Goal: Task Accomplishment & Management: Manage account settings

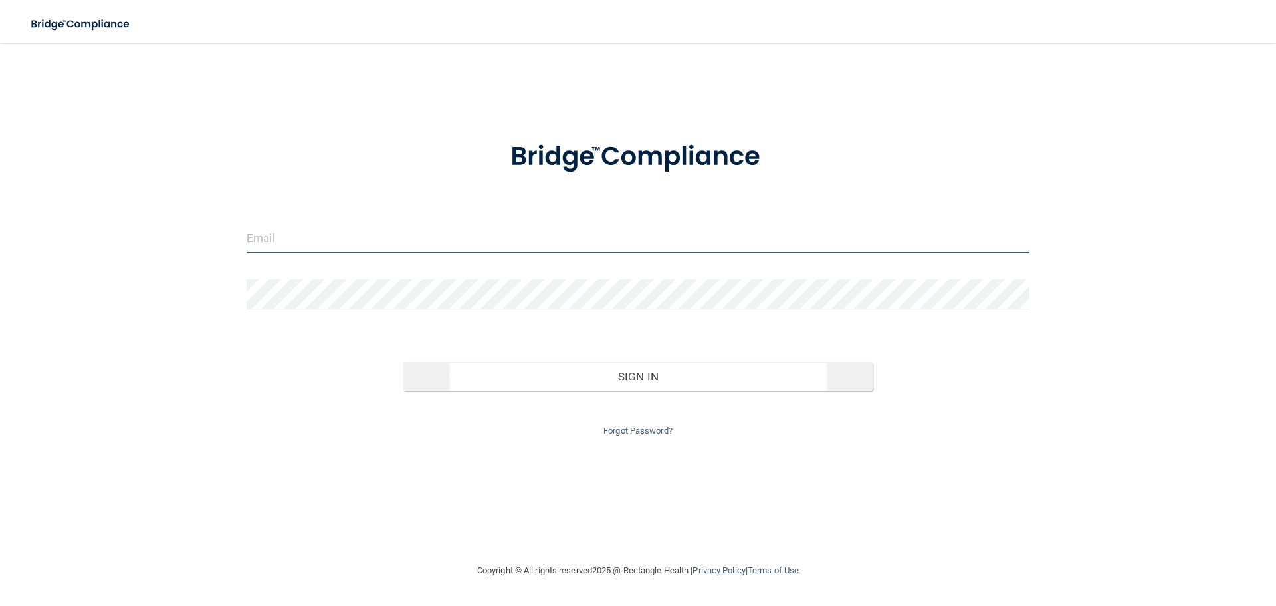
type input "[EMAIL_ADDRESS][DOMAIN_NAME]"
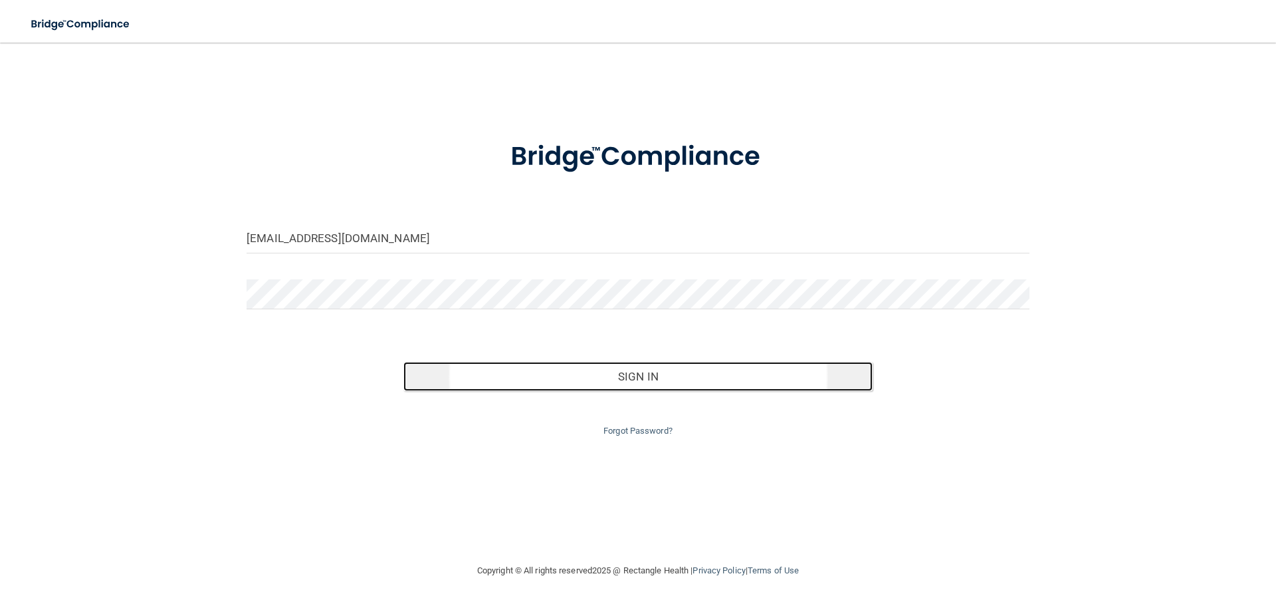
click at [634, 379] on button "Sign In" at bounding box center [639, 376] width 470 height 29
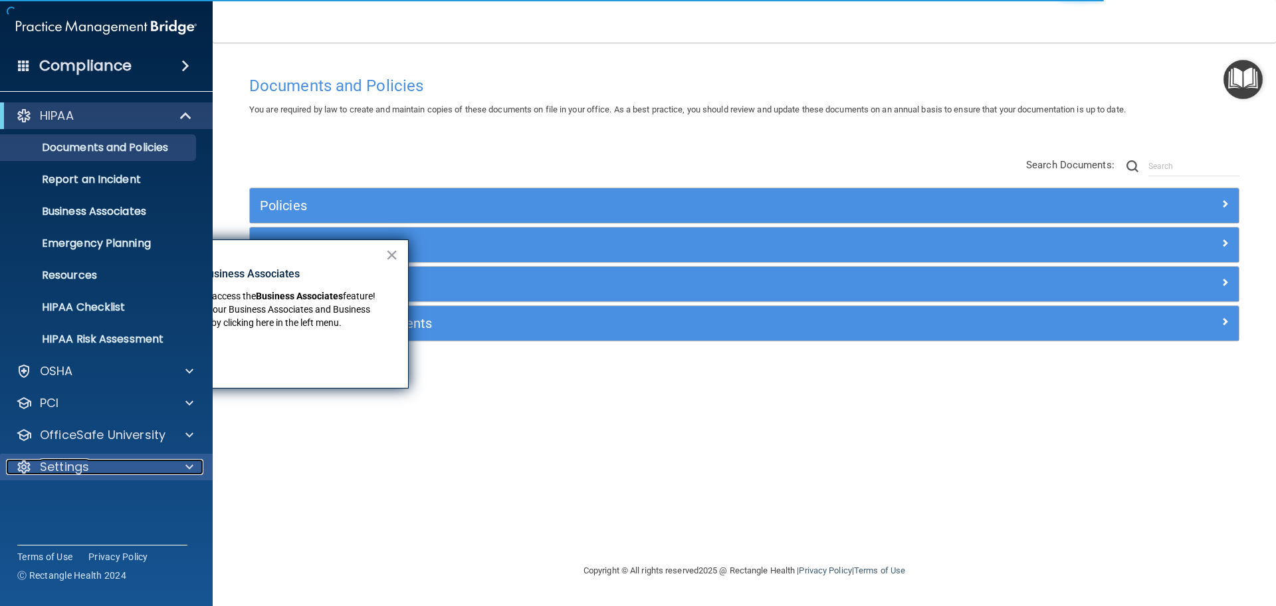
click at [193, 460] on span at bounding box center [189, 467] width 8 height 16
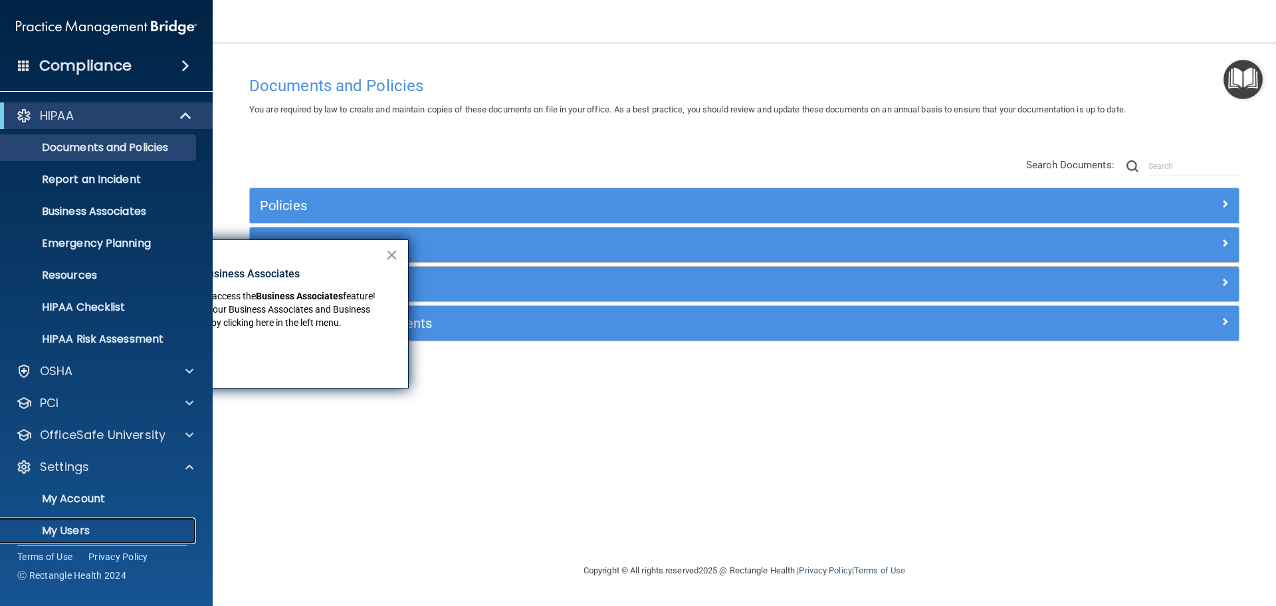
click at [73, 527] on p "My Users" at bounding box center [99, 530] width 181 height 13
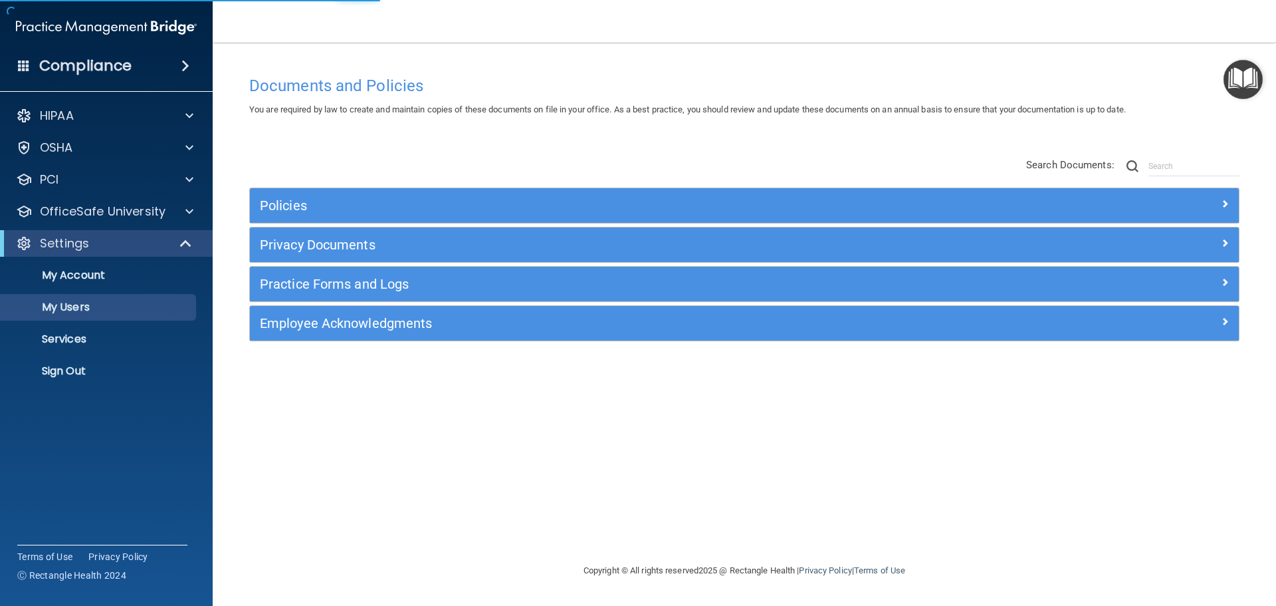
select select "20"
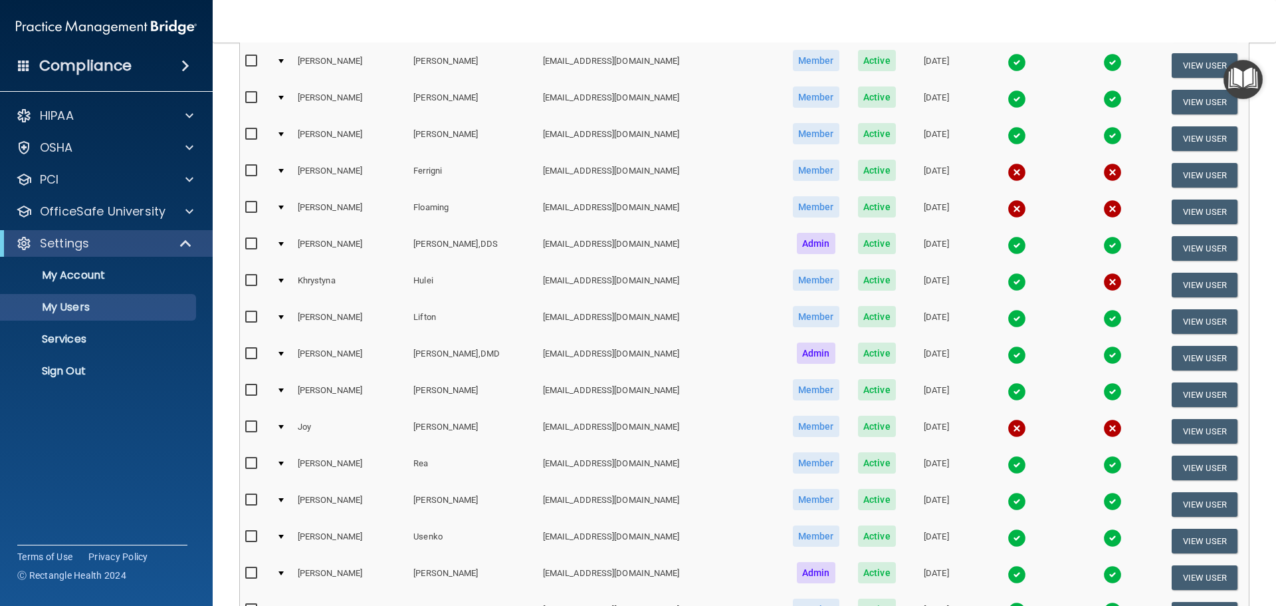
scroll to position [399, 0]
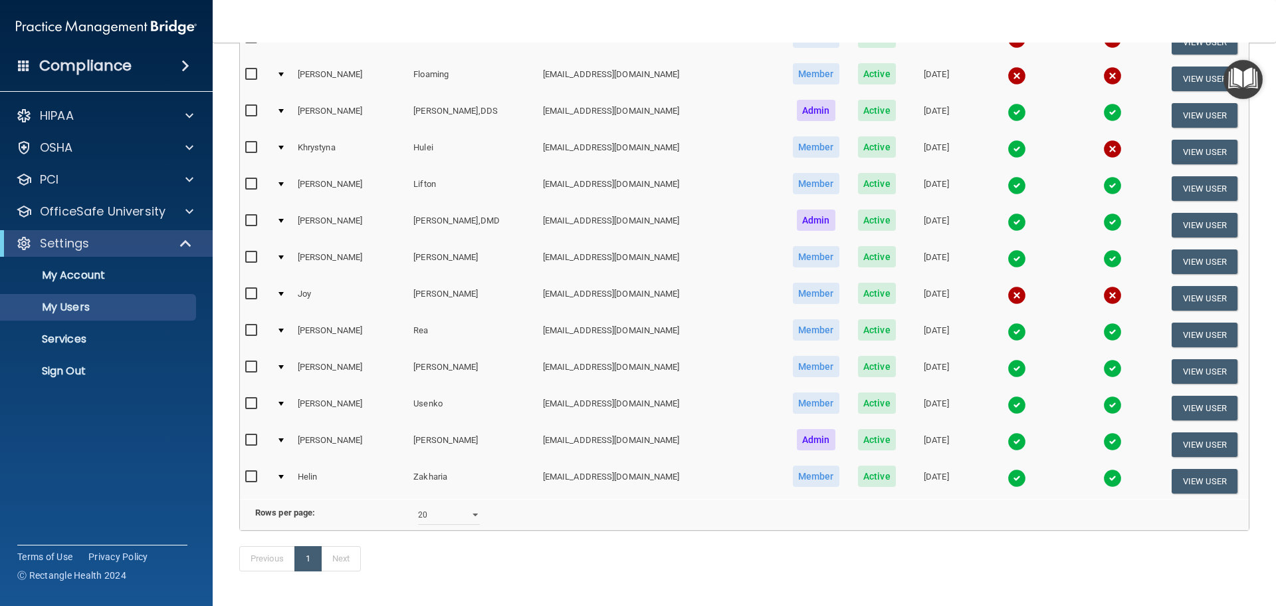
click at [249, 296] on input "checkbox" at bounding box center [252, 294] width 15 height 11
checkbox input "true"
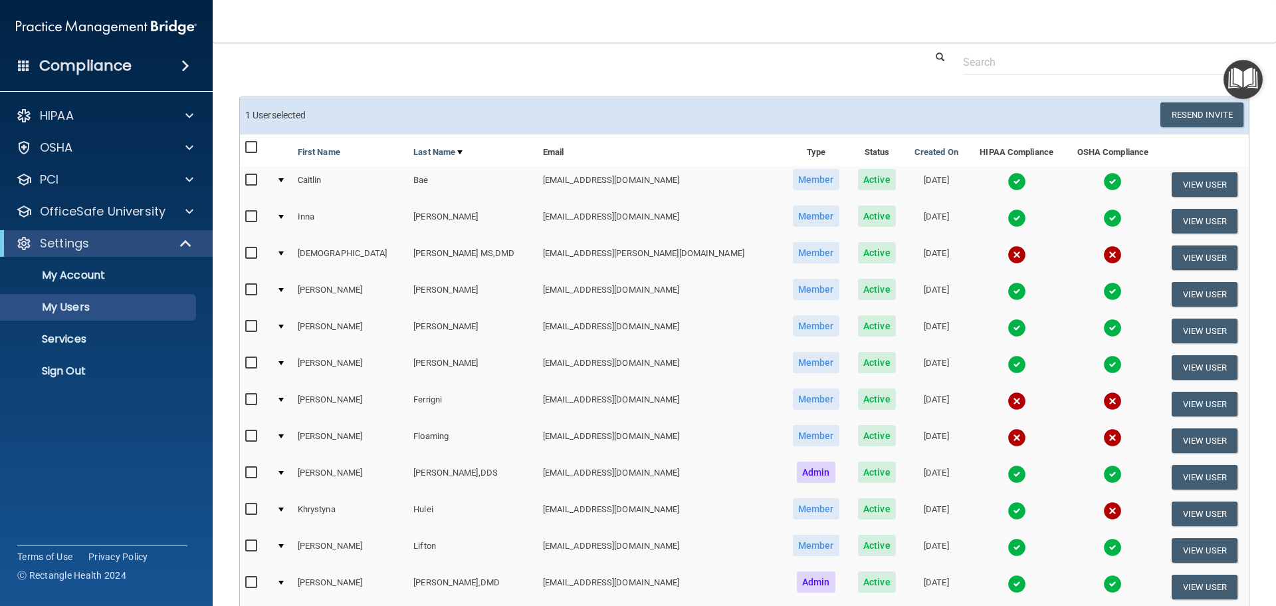
scroll to position [0, 0]
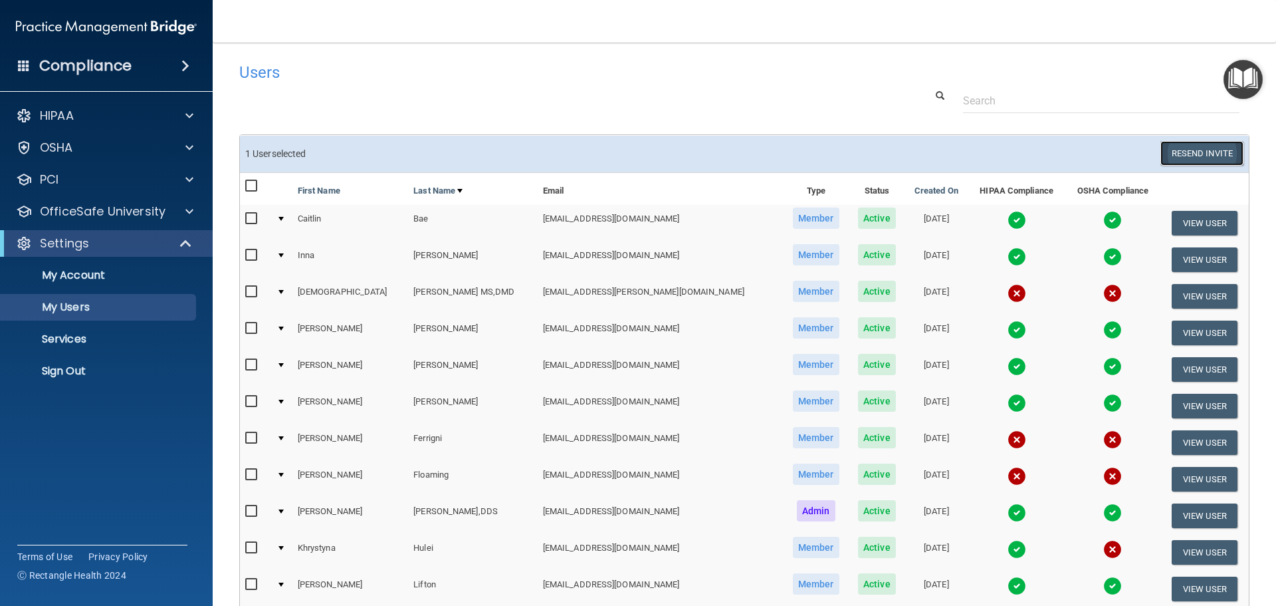
click at [1178, 154] on button "Resend Invite" at bounding box center [1202, 153] width 83 height 25
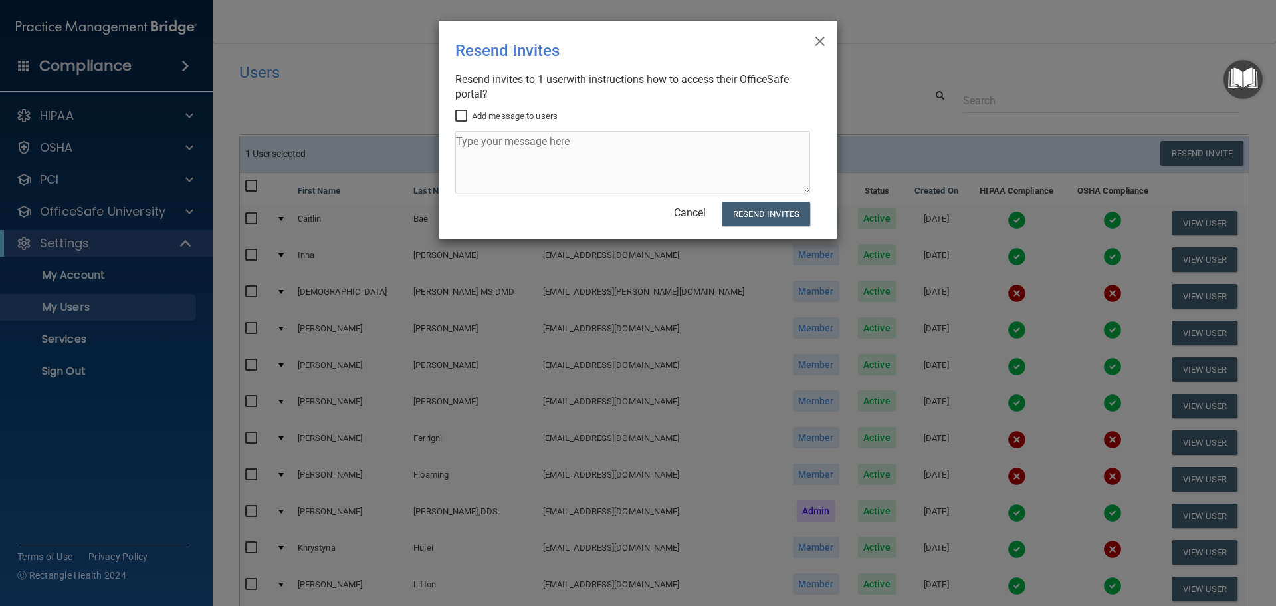
click at [463, 115] on input "Add message to users" at bounding box center [462, 116] width 15 height 11
checkbox input "true"
click at [465, 146] on textarea at bounding box center [632, 162] width 355 height 62
type textarea "please complete"
click at [745, 213] on button "Resend Invites" at bounding box center [766, 213] width 88 height 25
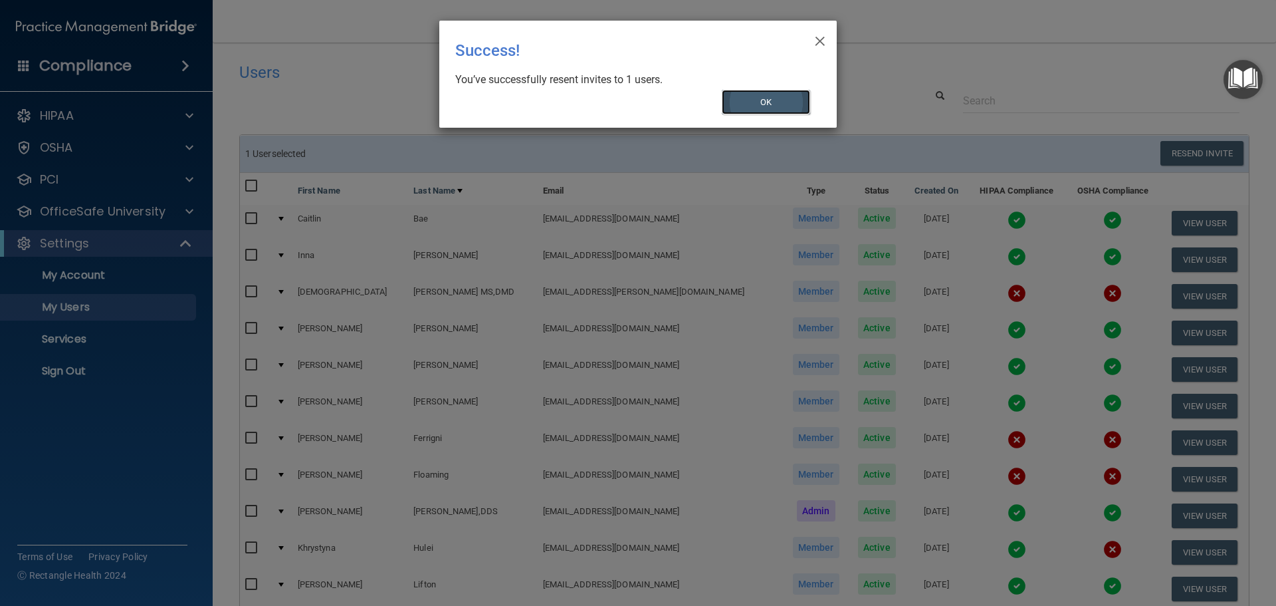
click at [798, 110] on button "OK" at bounding box center [766, 102] width 89 height 25
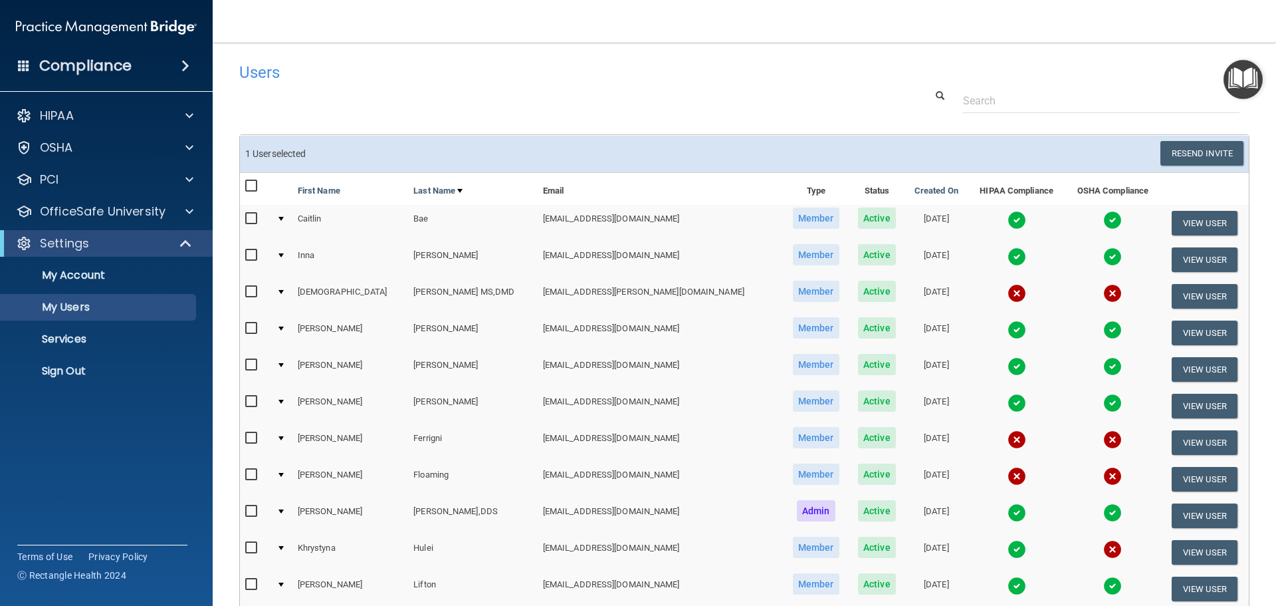
drag, startPoint x: 250, startPoint y: 476, endPoint x: 260, endPoint y: 477, distance: 10.1
click at [250, 475] on input "checkbox" at bounding box center [252, 474] width 15 height 11
checkbox input "true"
click at [1179, 153] on button "Resend Invite" at bounding box center [1202, 153] width 83 height 25
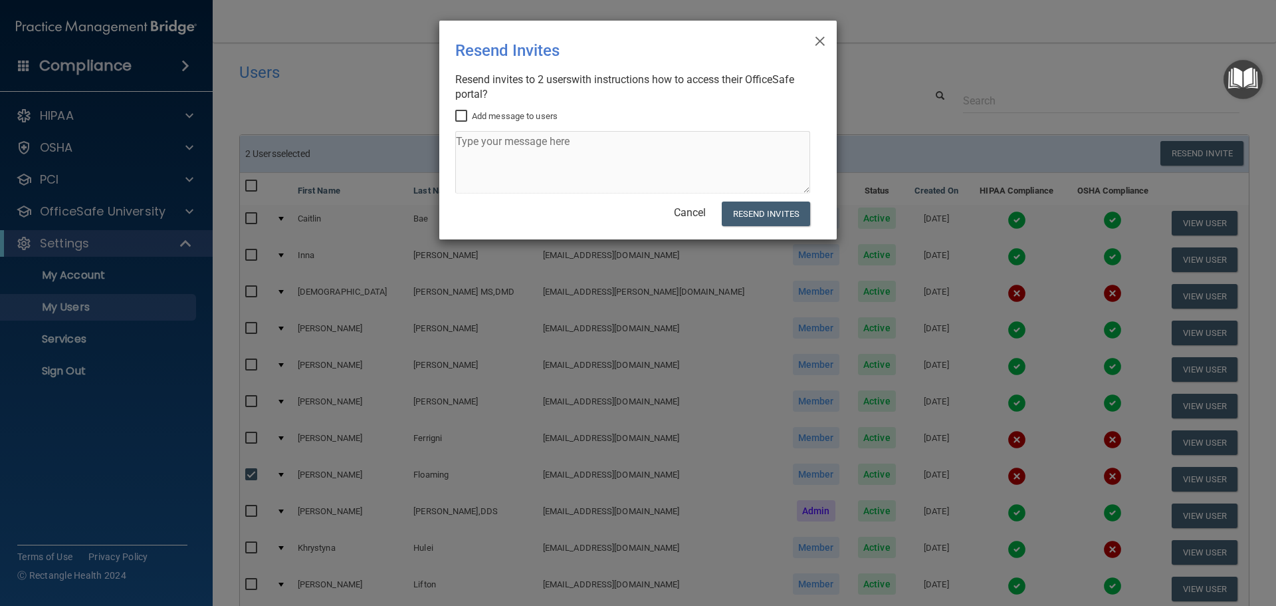
click at [463, 114] on input "Add message to users" at bounding box center [462, 116] width 15 height 11
checkbox input "true"
click at [475, 141] on textarea at bounding box center [632, 162] width 355 height 62
type textarea "please complete"
click at [790, 210] on button "Resend Invites" at bounding box center [766, 213] width 88 height 25
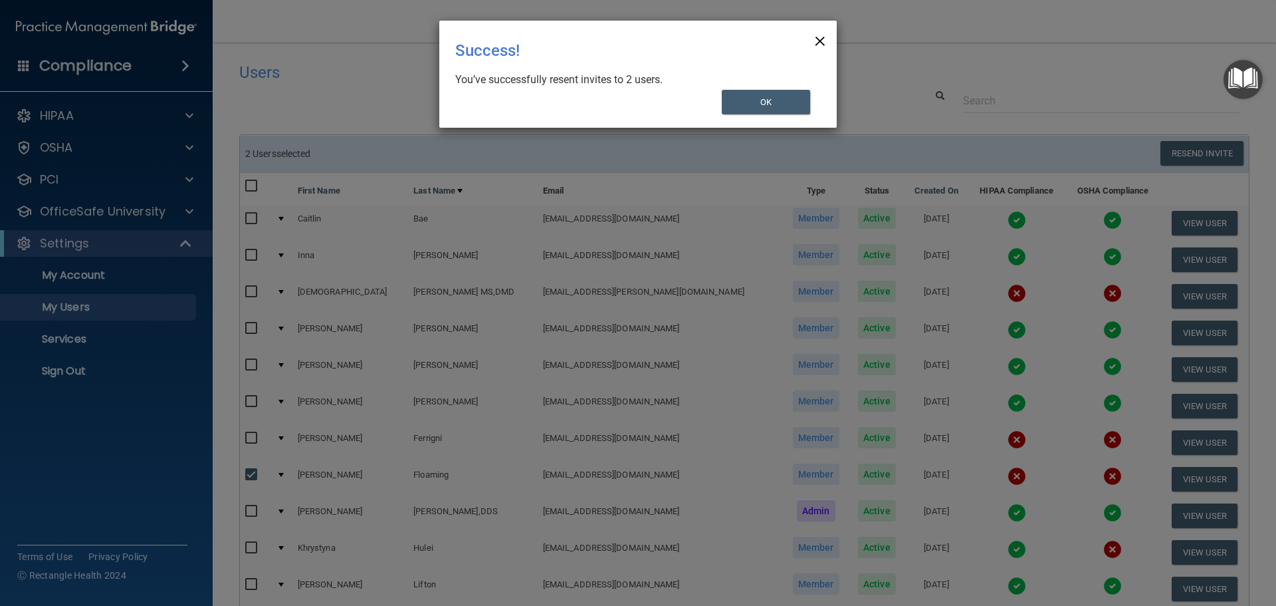
click at [820, 37] on span "×" at bounding box center [820, 39] width 12 height 27
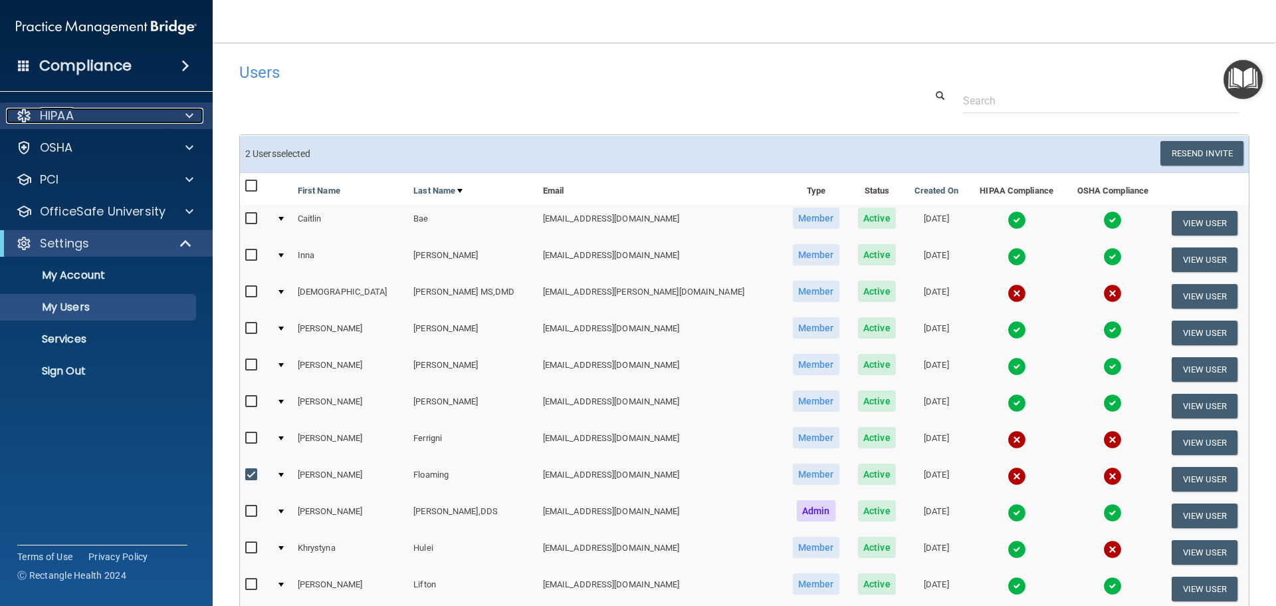
click at [191, 113] on span at bounding box center [189, 116] width 8 height 16
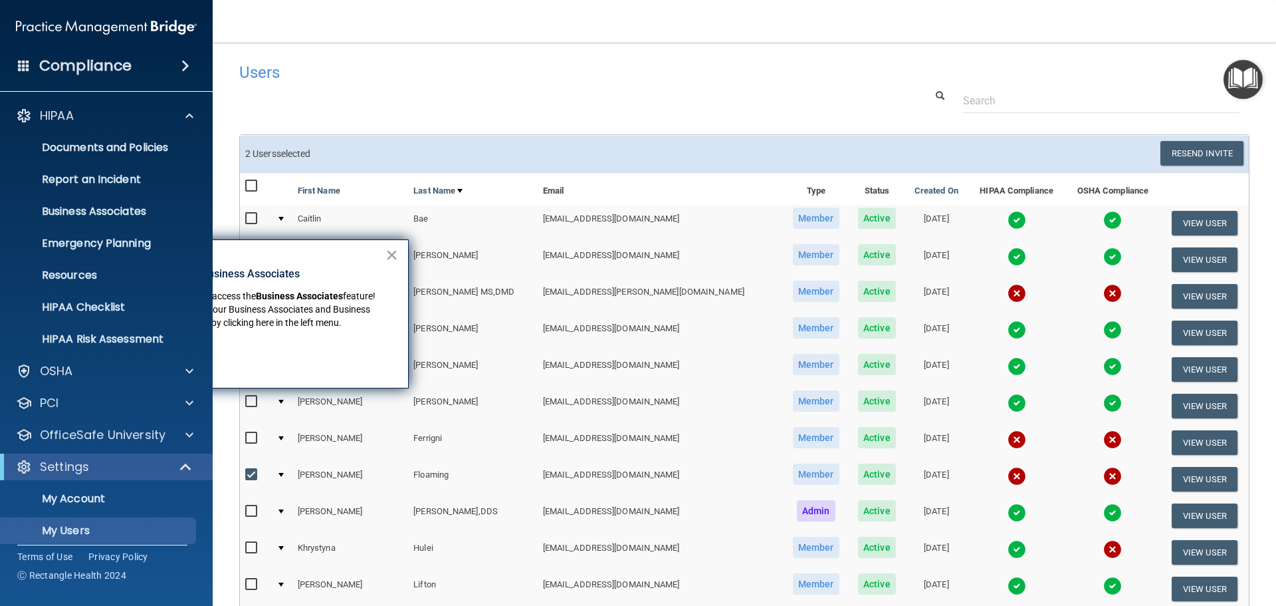
click at [390, 253] on button "×" at bounding box center [392, 254] width 13 height 21
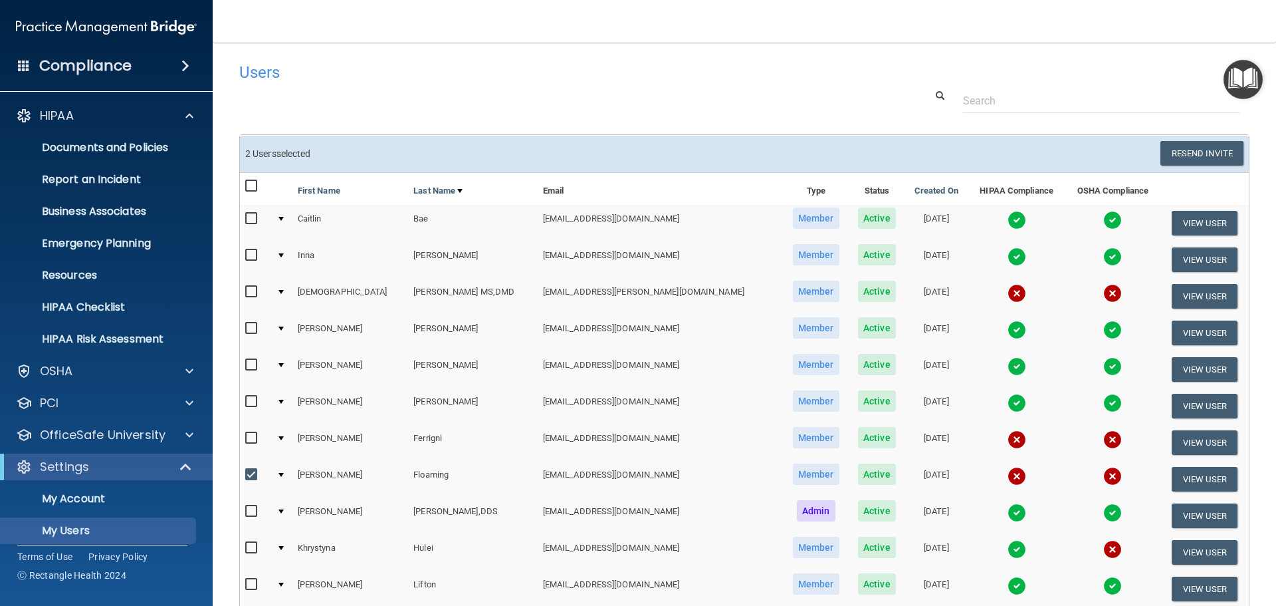
click at [251, 475] on input "checkbox" at bounding box center [252, 474] width 15 height 11
checkbox input "false"
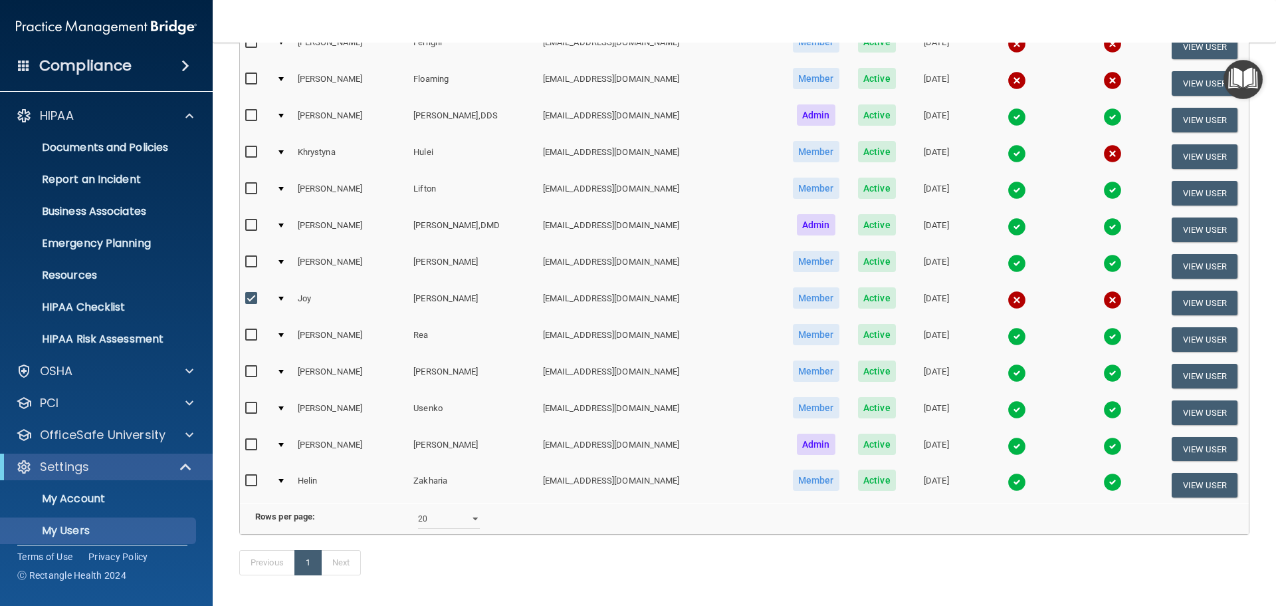
scroll to position [399, 0]
